Goal: Transaction & Acquisition: Purchase product/service

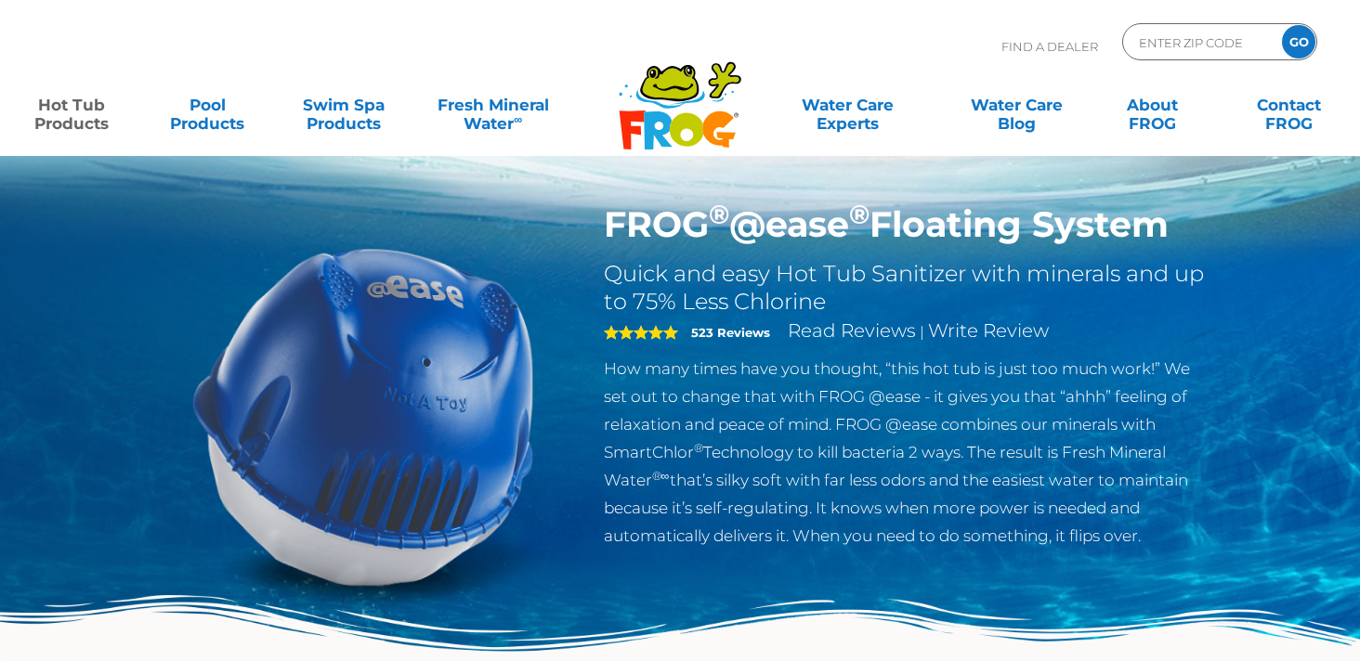
scroll to position [23, 0]
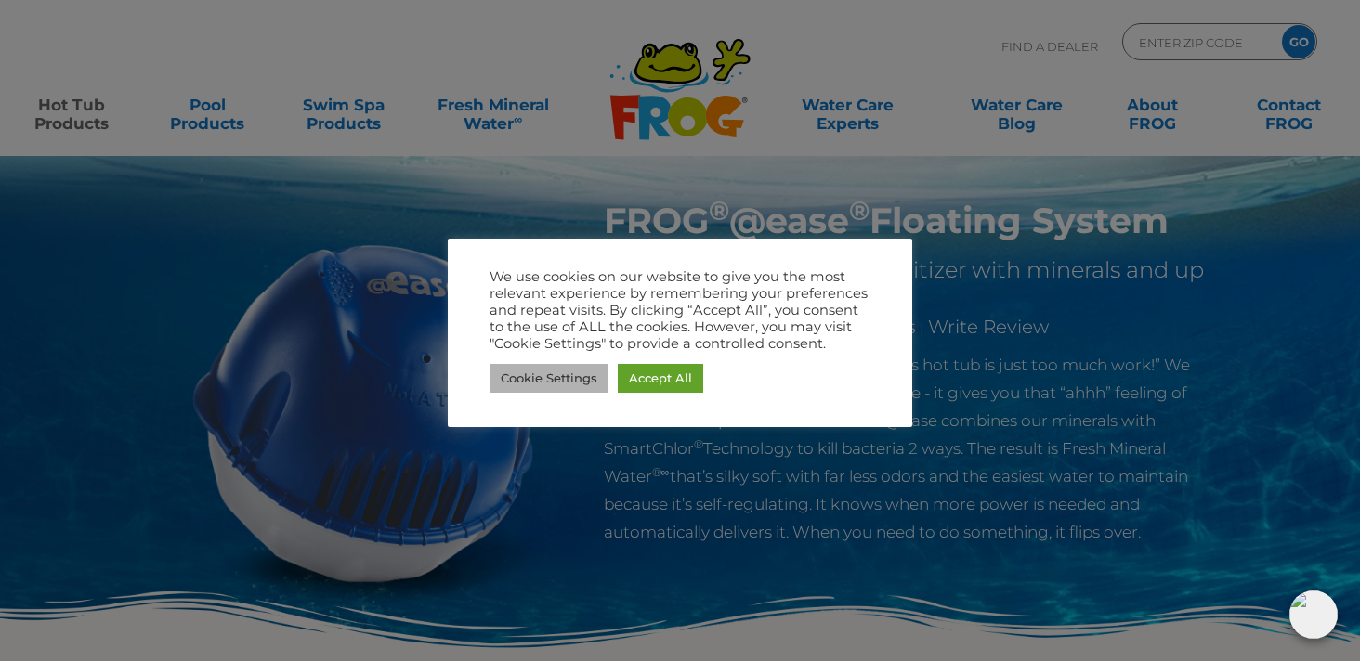
click at [559, 359] on div "Cookie Settings Accept All" at bounding box center [680, 378] width 381 height 38
click at [563, 367] on link "Cookie Settings" at bounding box center [549, 378] width 119 height 29
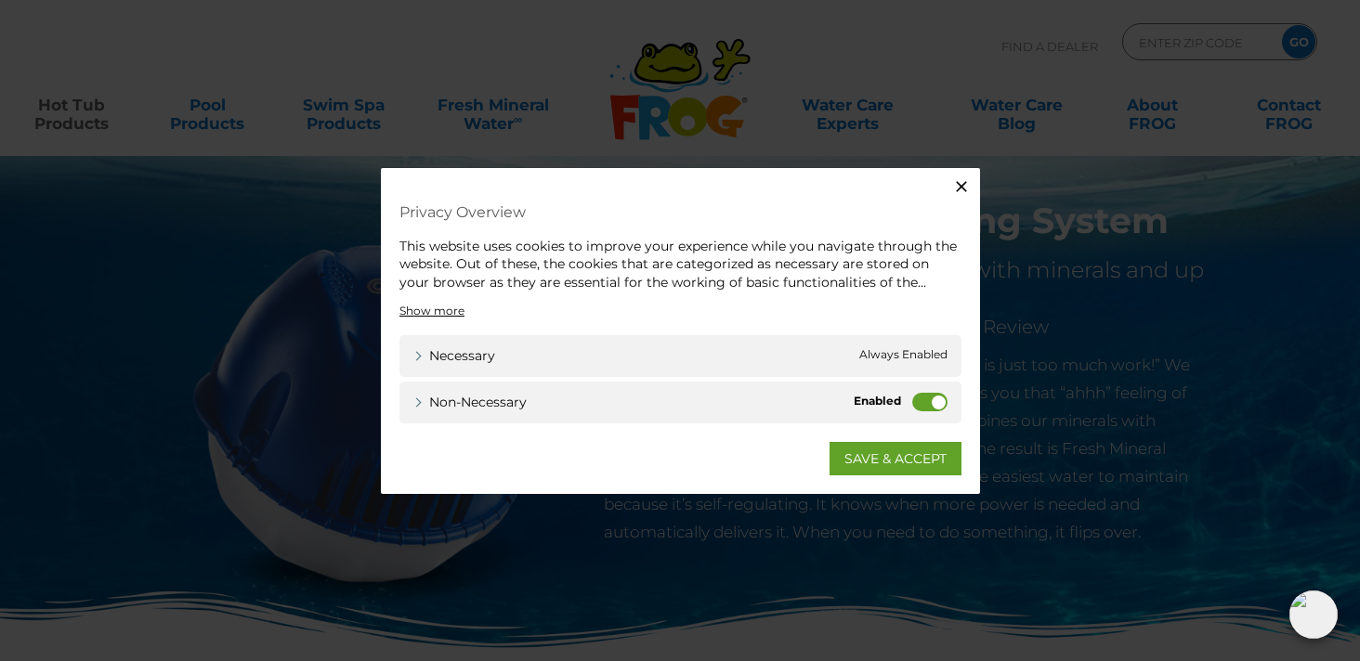
click at [929, 403] on label "Non-necessary" at bounding box center [929, 402] width 35 height 19
click at [0, 0] on input "Non-necessary" at bounding box center [0, 0] width 0 height 0
click at [921, 406] on label "Non-necessary" at bounding box center [929, 402] width 35 height 19
click at [0, 0] on input "Non-necessary" at bounding box center [0, 0] width 0 height 0
click at [921, 406] on label "Non-necessary" at bounding box center [929, 402] width 35 height 19
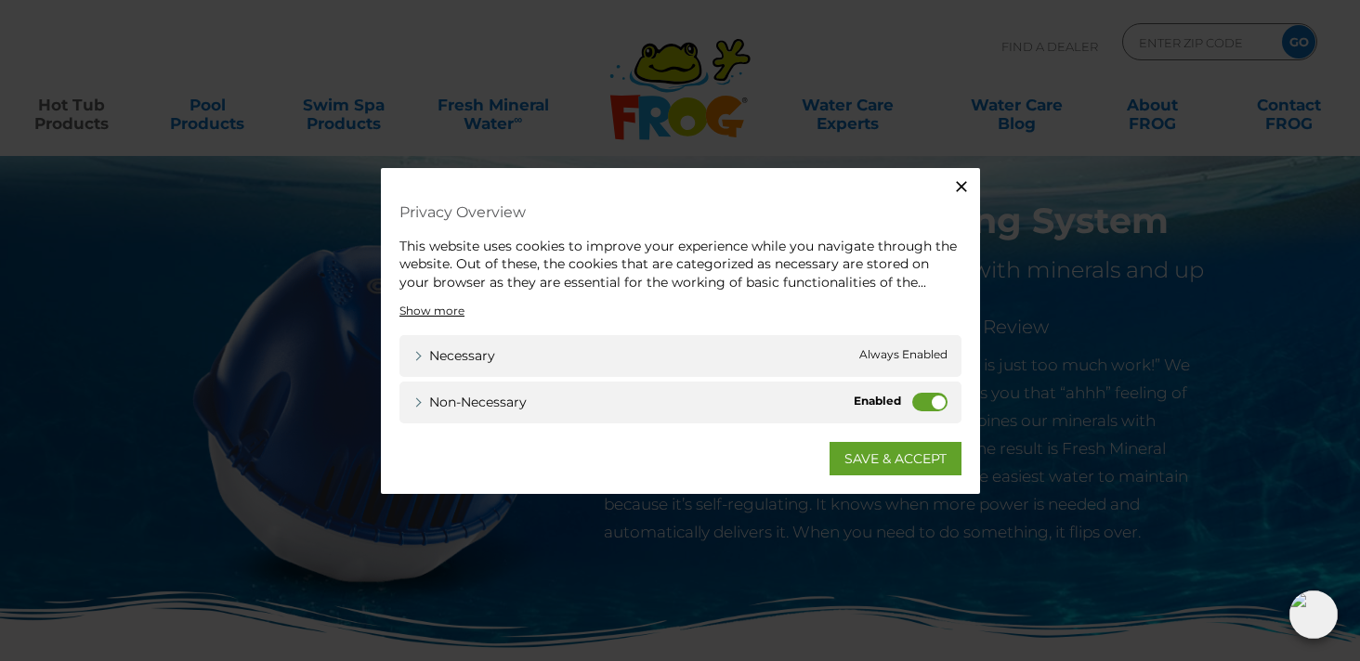
click at [0, 0] on input "Non-necessary" at bounding box center [0, 0] width 0 height 0
click at [909, 456] on link "SAVE & ACCEPT" at bounding box center [896, 458] width 132 height 33
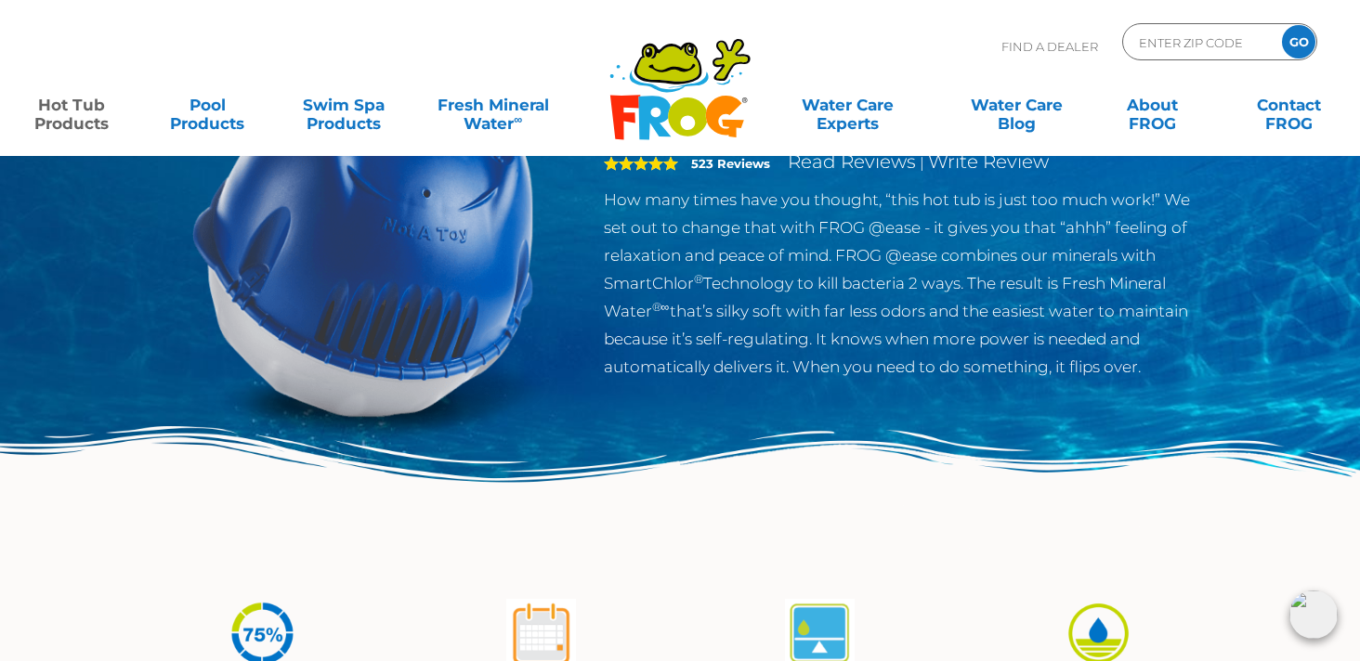
scroll to position [0, 0]
